Goal: Task Accomplishment & Management: Manage account settings

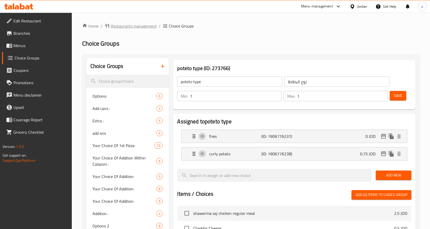
click at [144, 27] on span "Restaurants management" at bounding box center [134, 26] width 46 height 6
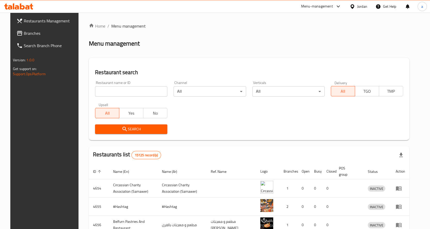
click at [26, 35] on span "Branches" at bounding box center [51, 33] width 54 height 6
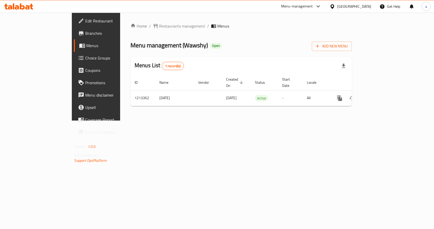
click at [85, 60] on span "Choice Groups" at bounding box center [112, 58] width 55 height 6
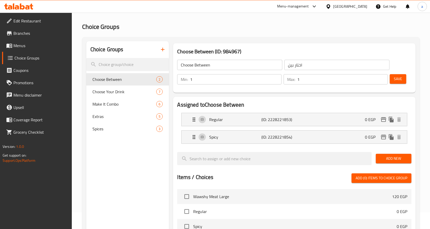
scroll to position [26, 0]
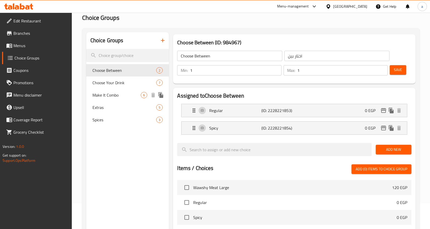
click at [115, 94] on span "Make It Combo" at bounding box center [116, 95] width 49 height 6
type input "Make It Combo"
type input "اجعلها كومبو"
type input "0"
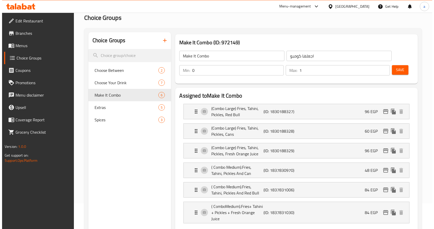
scroll to position [0, 0]
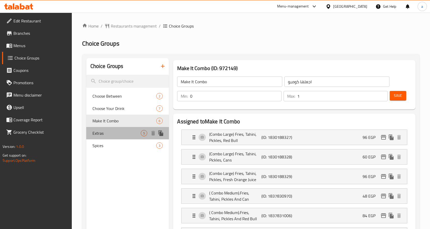
click at [116, 129] on div "Extras 5" at bounding box center [127, 133] width 83 height 12
type input "Extras"
type input "اضافات"
type input "5"
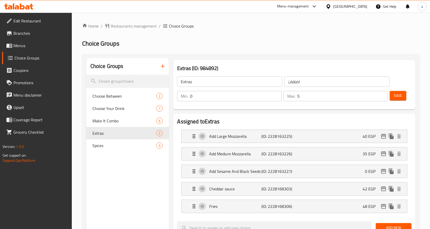
click at [302, 34] on div "Home / Restaurants management / Choice Groups Choice Groups Choice Groups Choos…" at bounding box center [250, 232] width 337 height 418
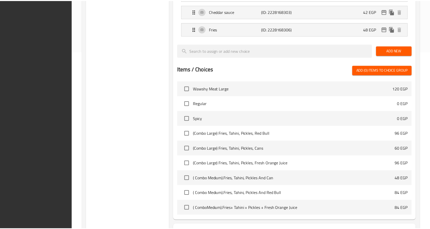
scroll to position [222, 0]
